Goal: Navigation & Orientation: Find specific page/section

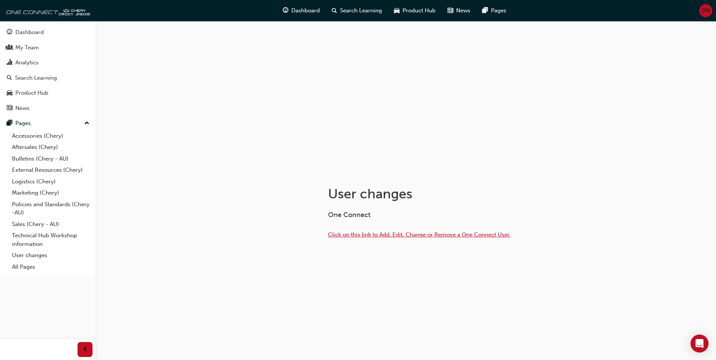
click at [463, 234] on span "Click on this link to Add, Edit, Change or Remove a One Connect User." at bounding box center [419, 234] width 183 height 7
click at [705, 9] on span "DN" at bounding box center [705, 10] width 8 height 9
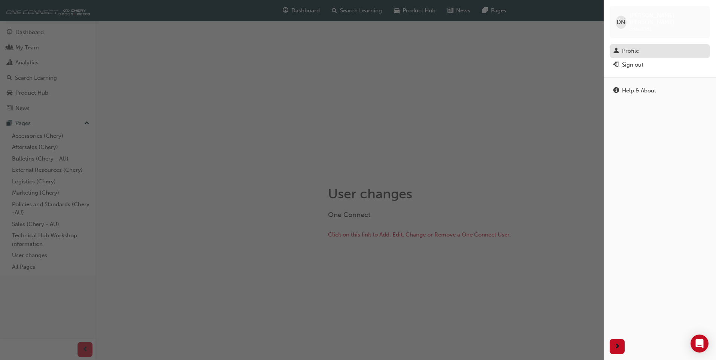
click at [626, 47] on div "Profile" at bounding box center [630, 51] width 17 height 9
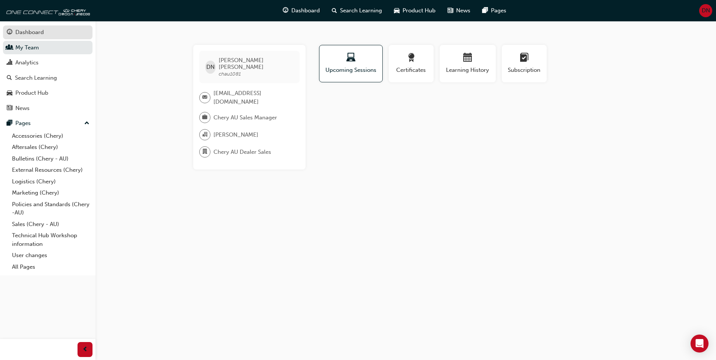
click at [40, 37] on link "Dashboard" at bounding box center [47, 32] width 89 height 14
